Goal: Find specific page/section: Find specific page/section

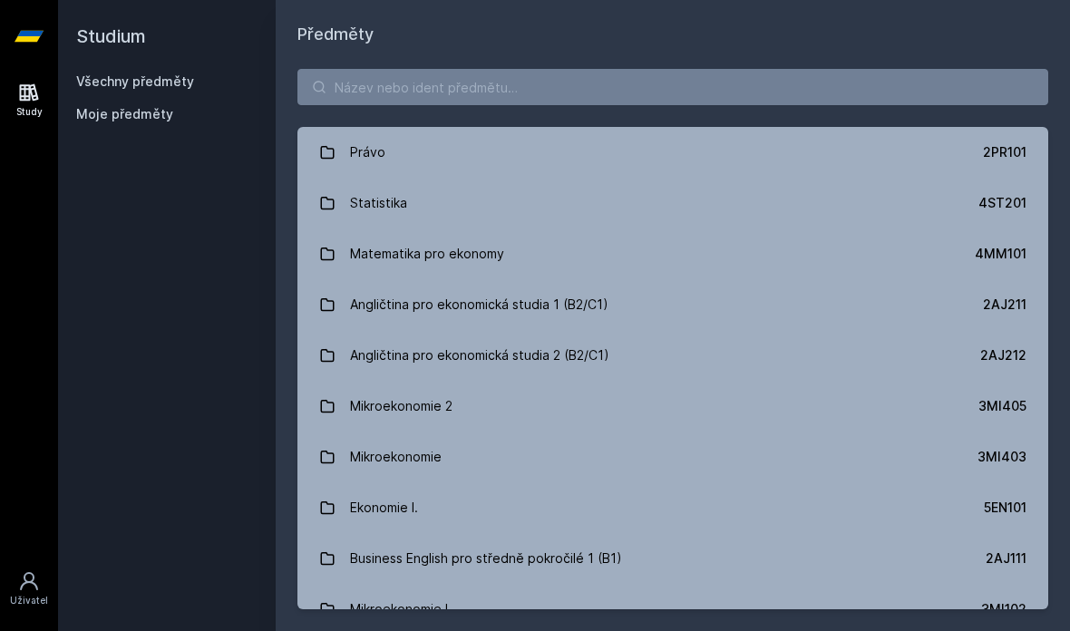
click at [594, 63] on div "Právo 2PR101 Statistika 4ST201 Matematika pro ekonomy 4MM101 Angličtina pro eko…" at bounding box center [673, 339] width 795 height 584
click at [532, 93] on input "search" at bounding box center [673, 87] width 751 height 36
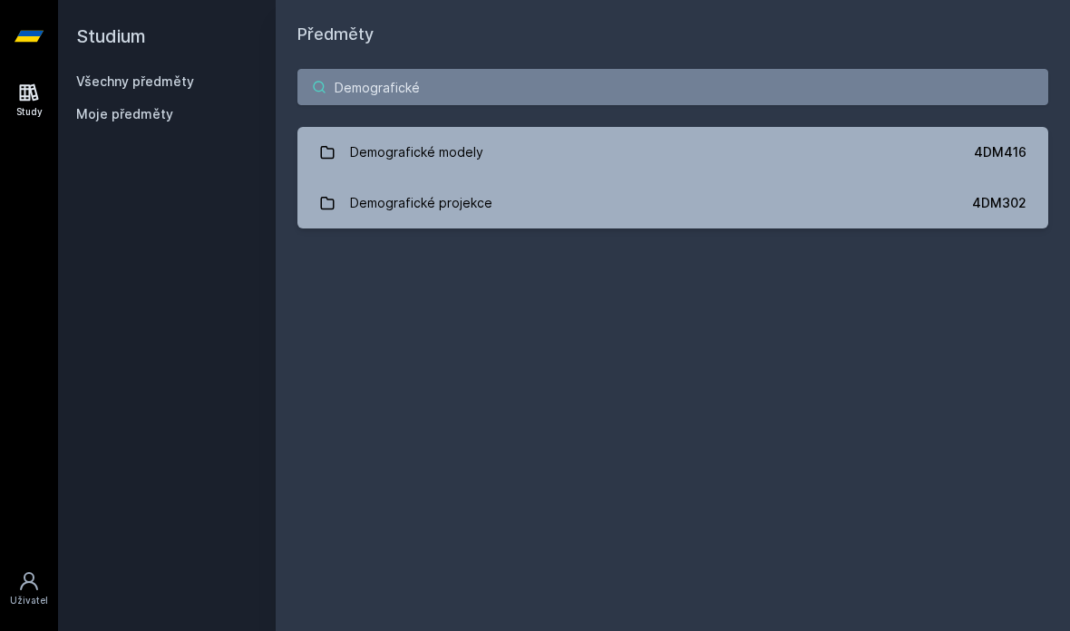
type input "Demografické p"
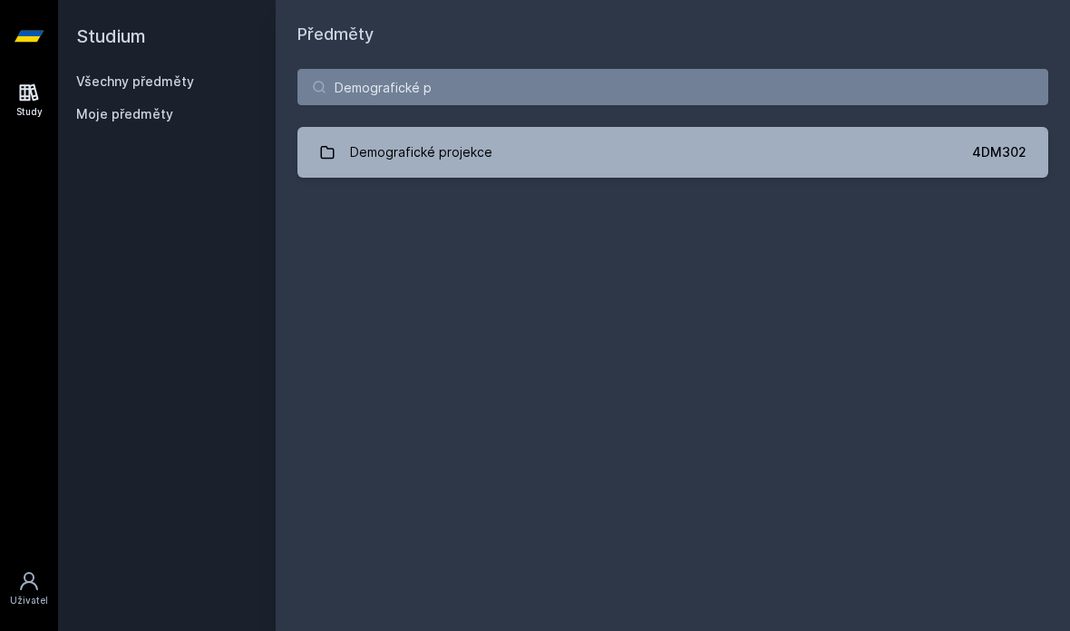
click at [602, 160] on link "Demografické projekce 4DM302" at bounding box center [673, 152] width 751 height 51
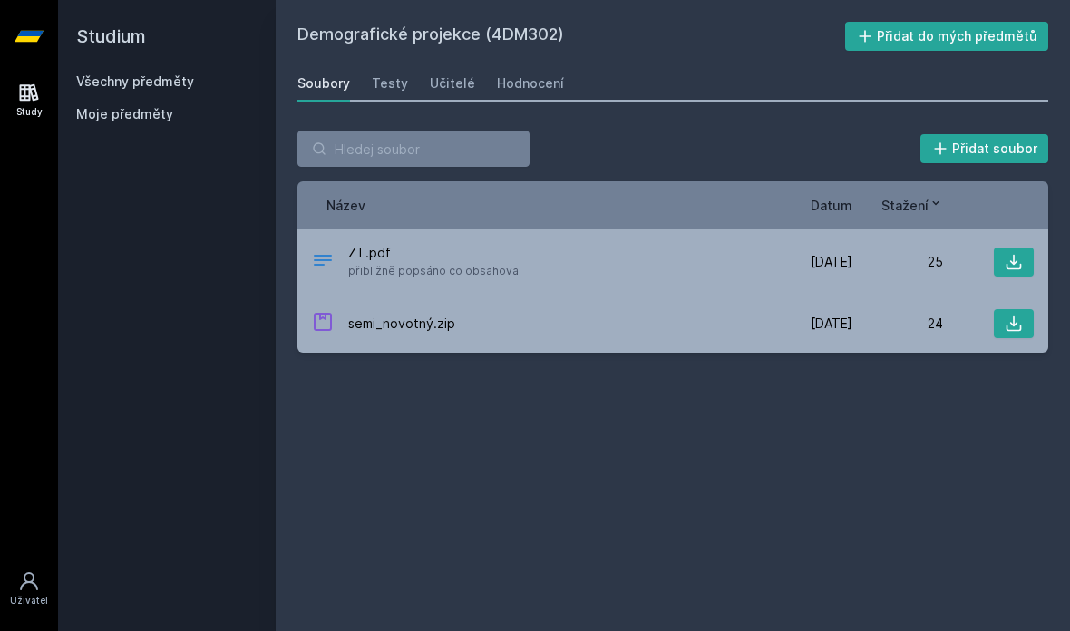
click at [403, 88] on div "Testy" at bounding box center [390, 83] width 36 height 18
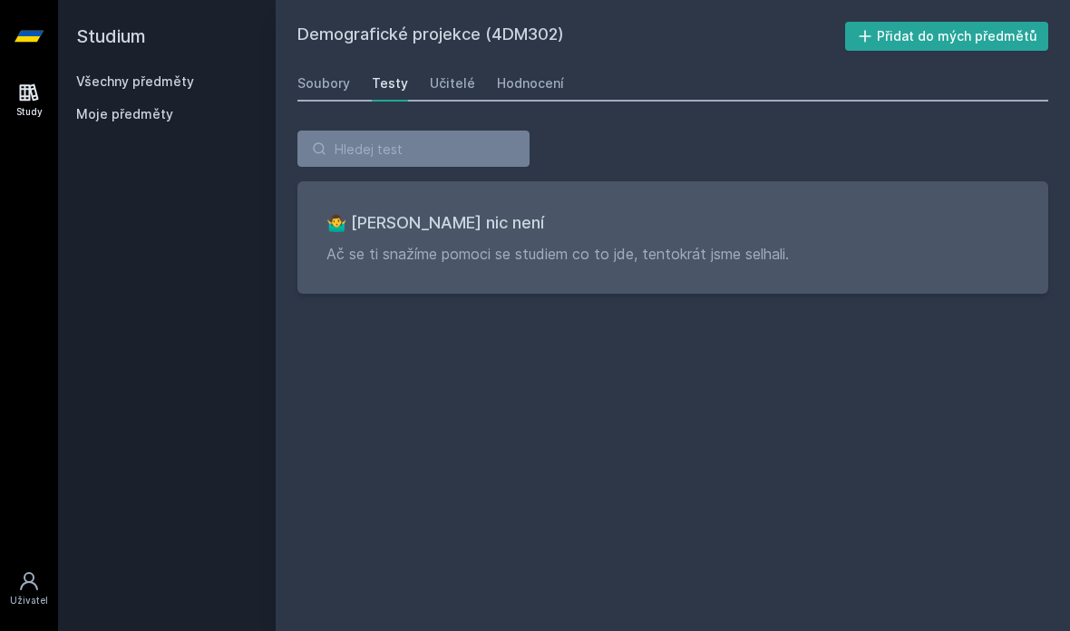
click at [444, 78] on div "Učitelé" at bounding box center [452, 83] width 45 height 18
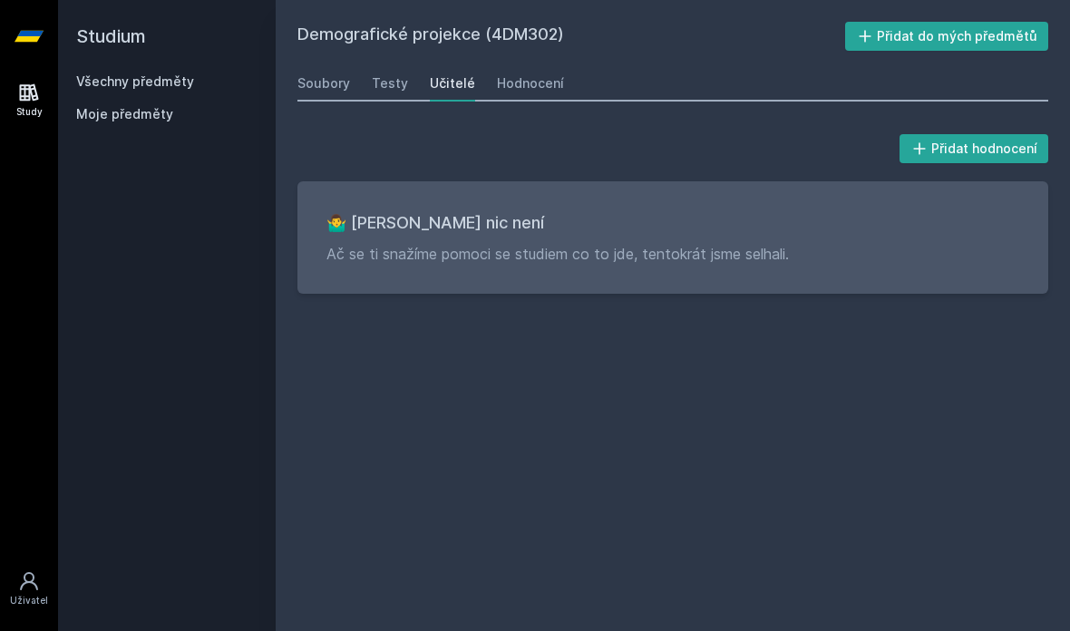
click at [529, 90] on div "Hodnocení" at bounding box center [530, 83] width 67 height 18
